Goal: Information Seeking & Learning: Learn about a topic

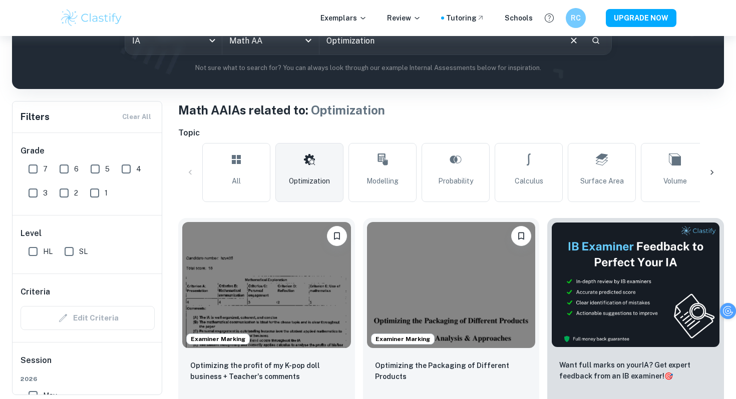
click at [62, 168] on input "6" at bounding box center [64, 169] width 20 height 20
checkbox input "true"
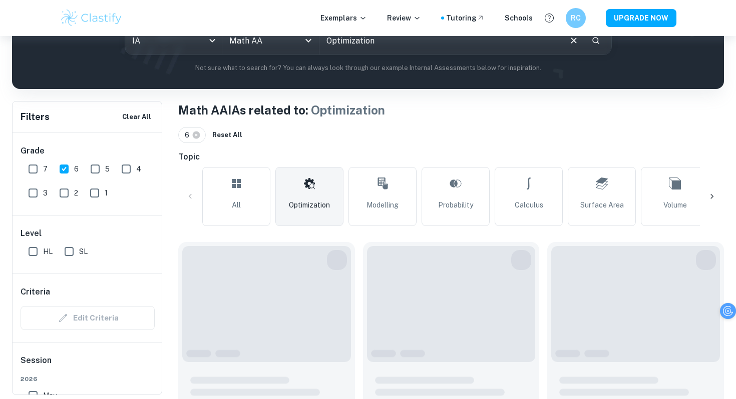
scroll to position [136, 0]
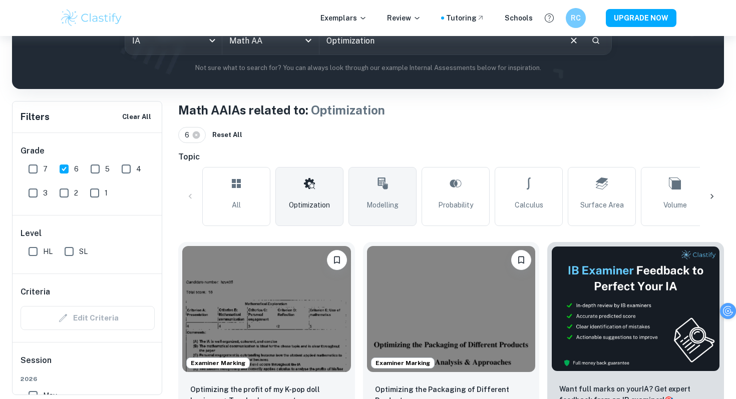
click at [366, 213] on link "Modelling" at bounding box center [382, 196] width 68 height 59
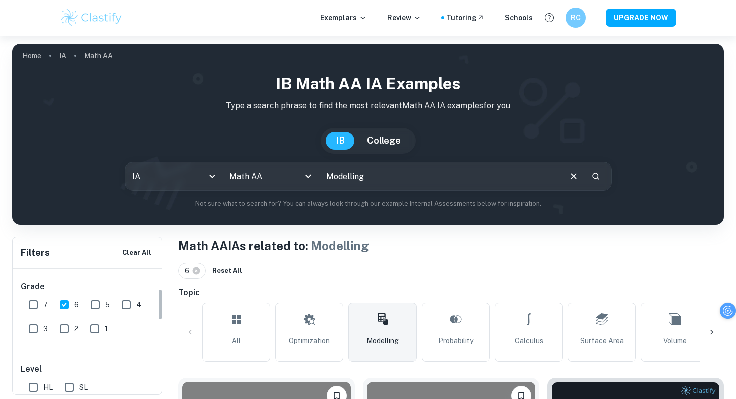
scroll to position [81, 0]
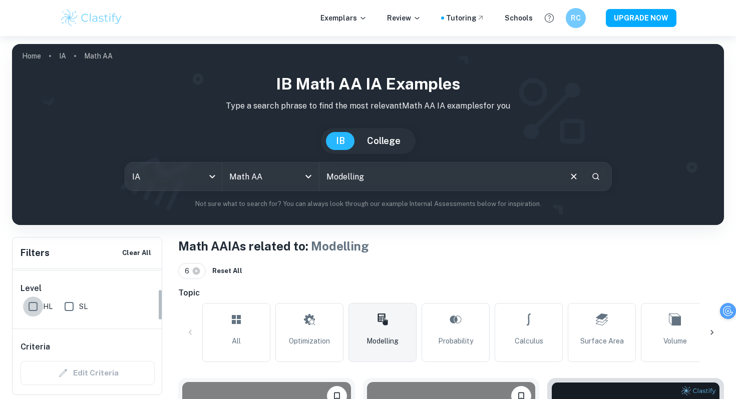
click at [40, 312] on input "HL" at bounding box center [33, 307] width 20 height 20
checkbox input "true"
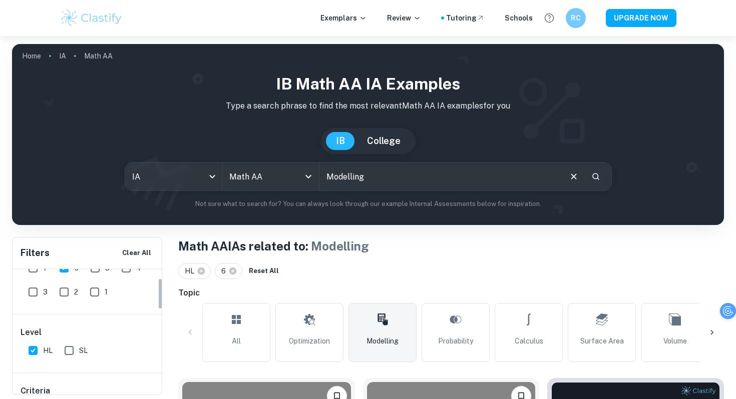
scroll to position [0, 0]
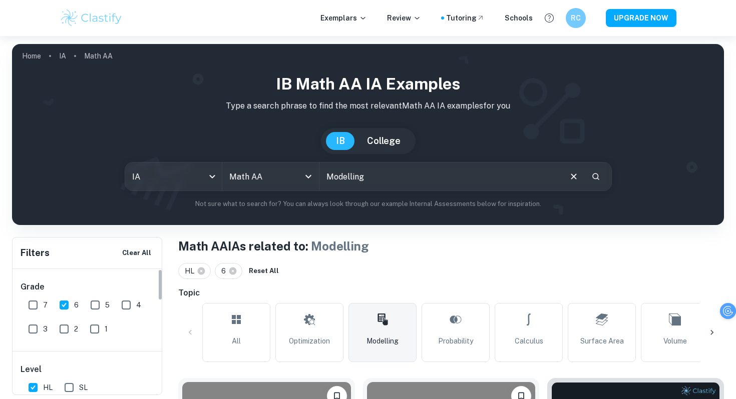
click at [81, 299] on div "6" at bounding box center [71, 303] width 31 height 24
click at [92, 303] on input "5" at bounding box center [95, 305] width 20 height 20
checkbox input "true"
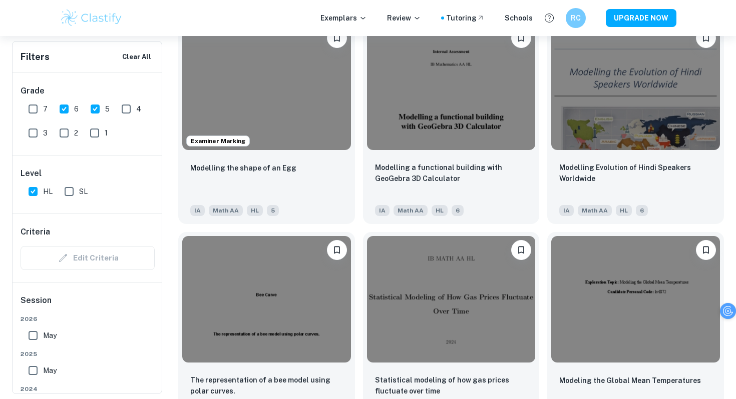
scroll to position [1209, 0]
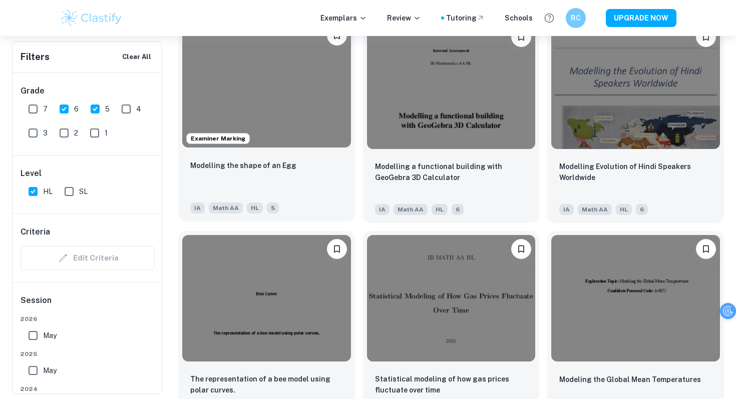
click at [258, 167] on p "Modelling the shape of an Egg" at bounding box center [243, 165] width 106 height 11
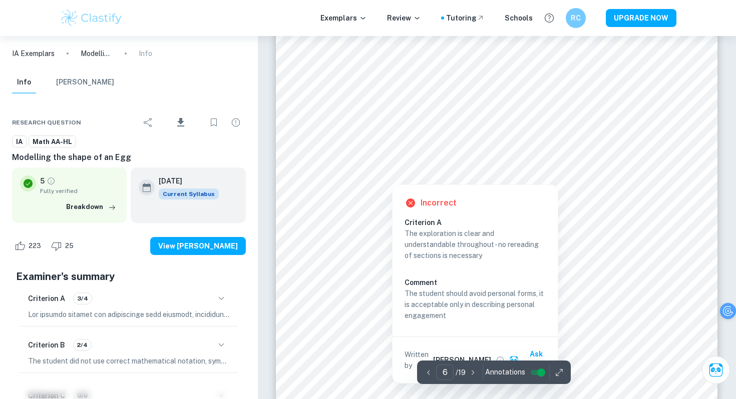
scroll to position [3239, 0]
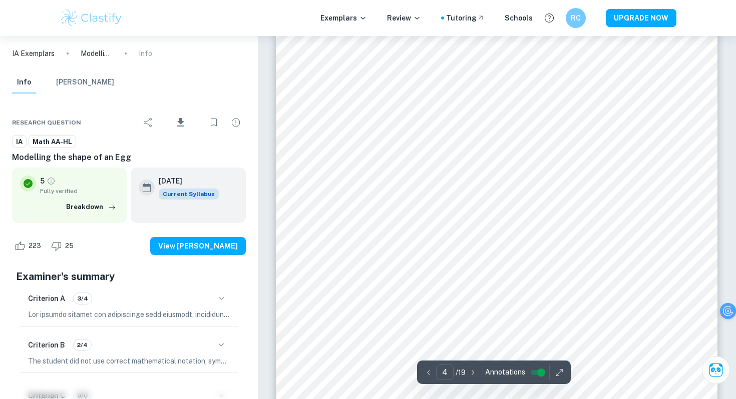
type input "5"
